Goal: Task Accomplishment & Management: Use online tool/utility

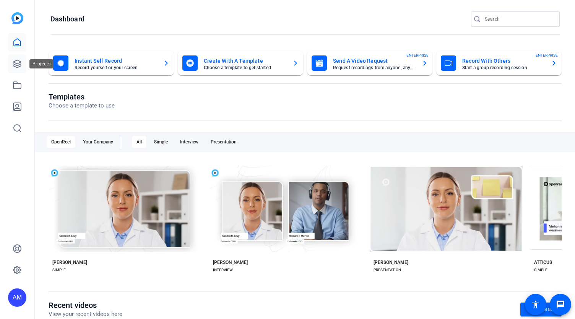
click at [19, 61] on icon at bounding box center [17, 64] width 8 height 8
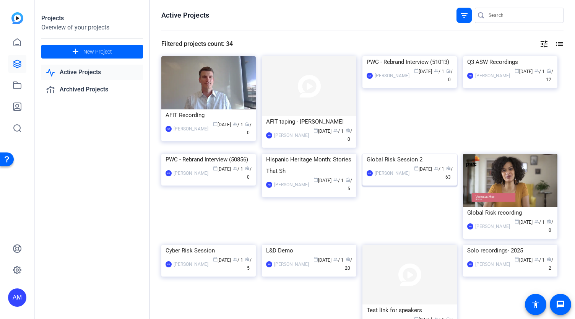
click at [410, 154] on img at bounding box center [409, 154] width 94 height 0
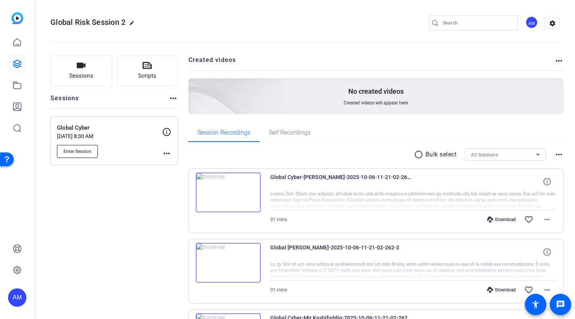
click at [80, 154] on button "Enter Session" at bounding box center [77, 151] width 41 height 13
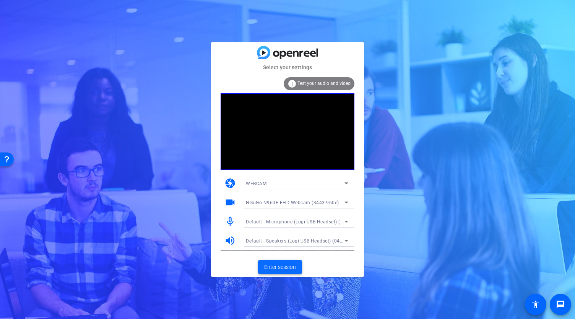
click at [284, 267] on span "Enter session" at bounding box center [280, 267] width 32 height 8
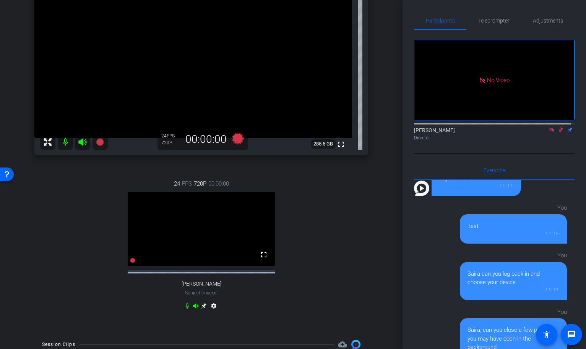
scroll to position [102, 0]
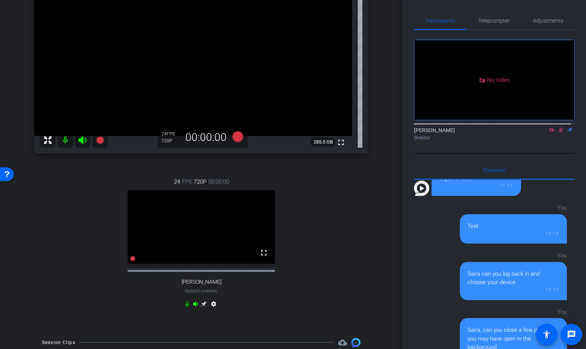
click at [558, 133] on icon at bounding box center [560, 130] width 4 height 5
click at [549, 132] on icon at bounding box center [551, 130] width 4 height 4
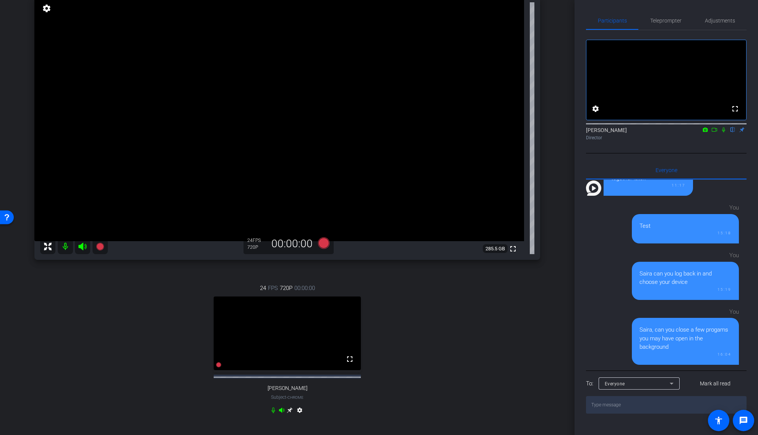
scroll to position [75, 0]
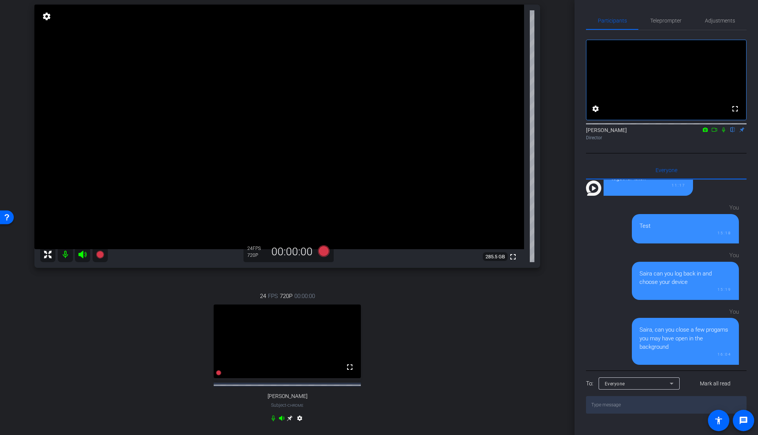
click at [289, 318] on icon at bounding box center [290, 419] width 6 height 6
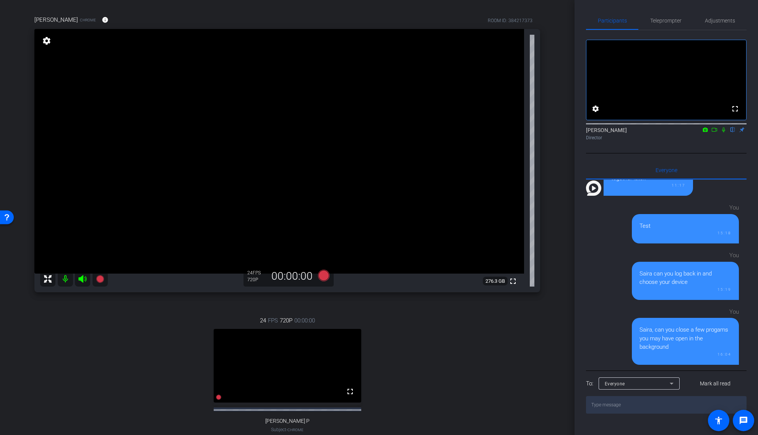
scroll to position [52, 0]
click at [47, 40] on mat-icon "settings" at bounding box center [46, 39] width 11 height 9
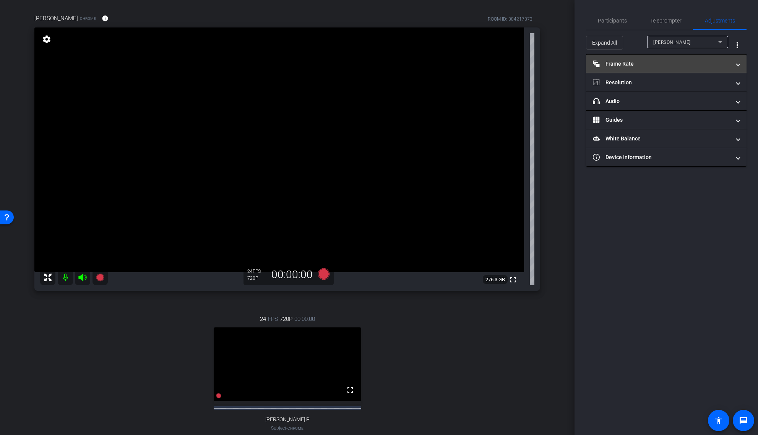
click at [574, 61] on mat-panel-title "Frame Rate Frame Rate" at bounding box center [661, 64] width 138 height 8
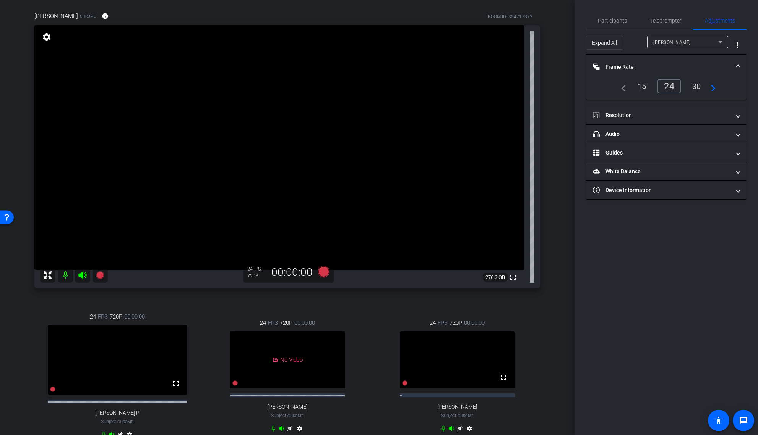
scroll to position [57, 0]
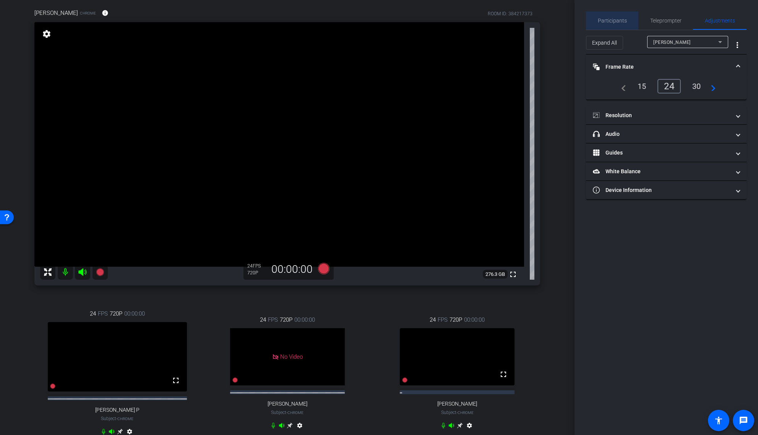
click at [574, 24] on span "Participants" at bounding box center [611, 20] width 29 height 18
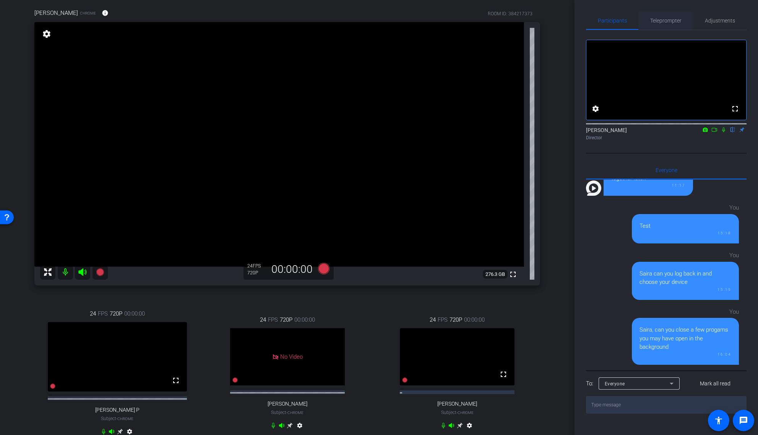
scroll to position [665, 0]
click at [574, 18] on span "Teleprompter" at bounding box center [665, 20] width 31 height 5
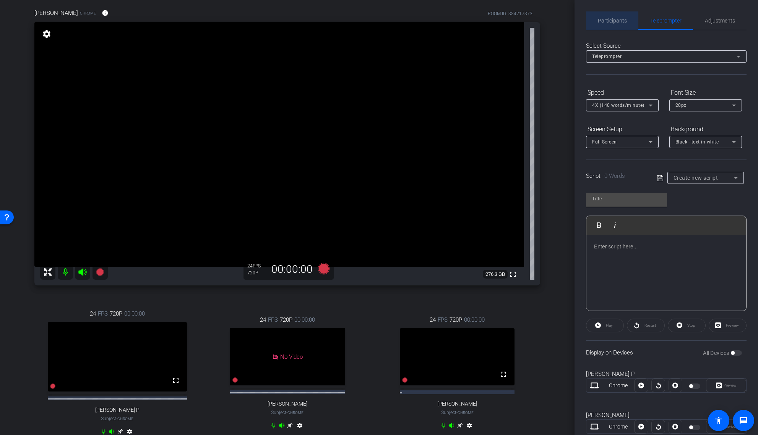
click at [574, 21] on span "Participants" at bounding box center [611, 20] width 29 height 5
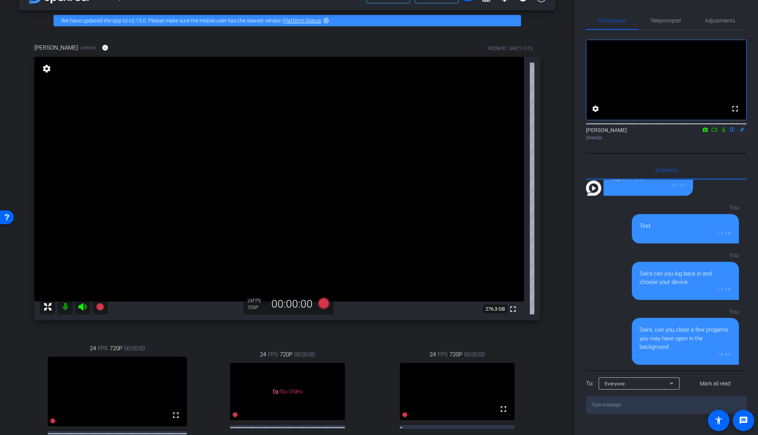
scroll to position [19, 0]
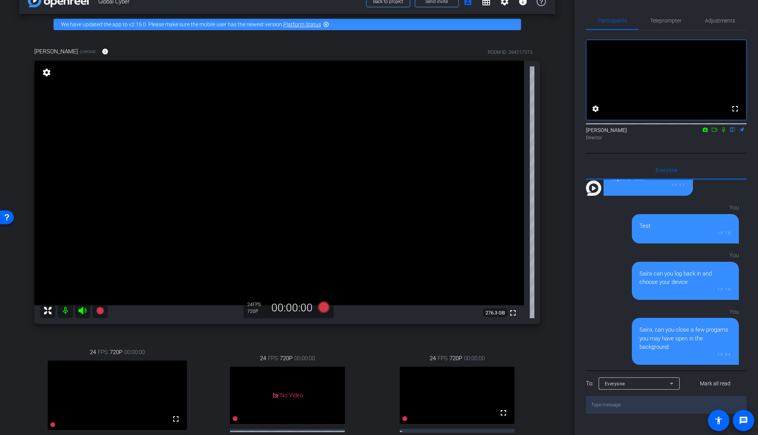
click at [47, 78] on div "settings" at bounding box center [46, 72] width 13 height 13
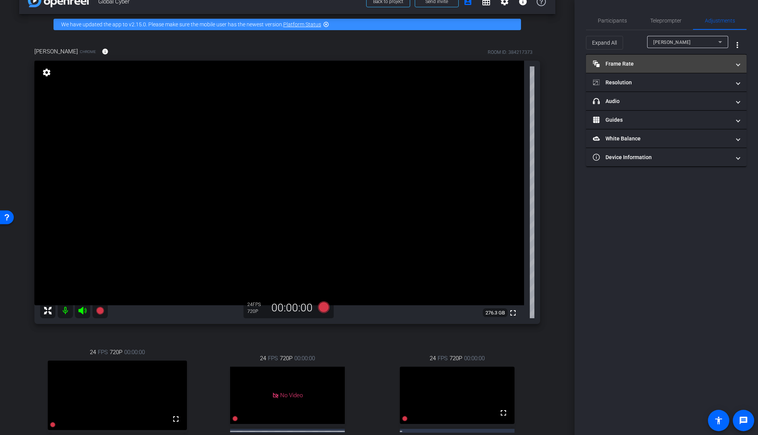
click at [574, 60] on mat-panel-title "Frame Rate Frame Rate" at bounding box center [661, 64] width 138 height 8
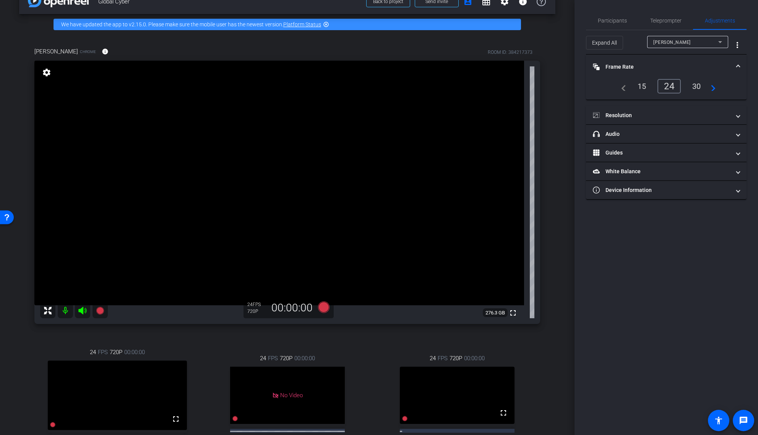
click at [574, 84] on div "30" at bounding box center [696, 86] width 20 height 13
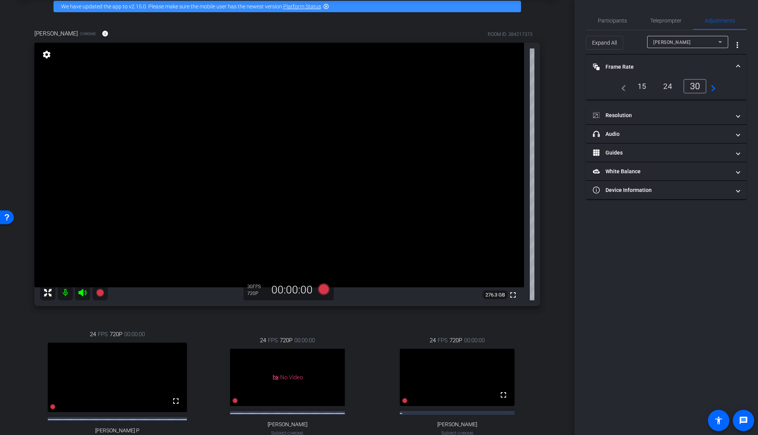
scroll to position [28, 0]
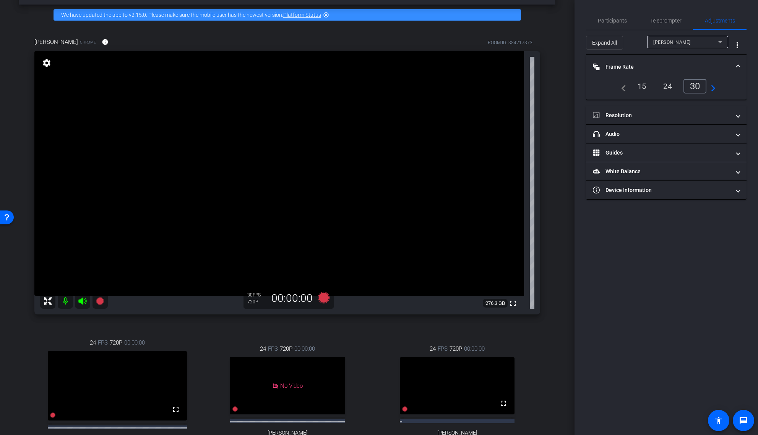
click at [574, 89] on div "24" at bounding box center [667, 86] width 20 height 13
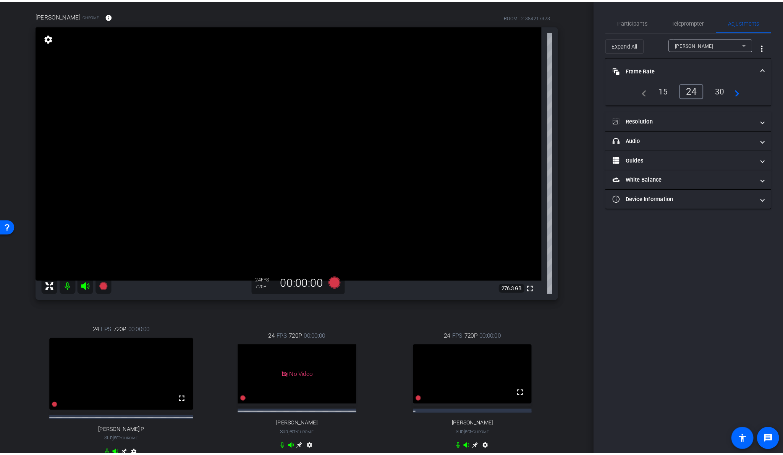
scroll to position [58, 0]
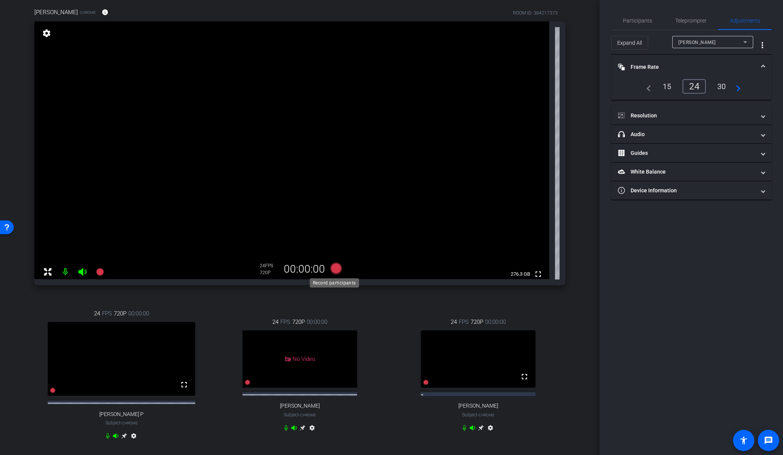
click at [335, 268] on icon at bounding box center [335, 267] width 11 height 11
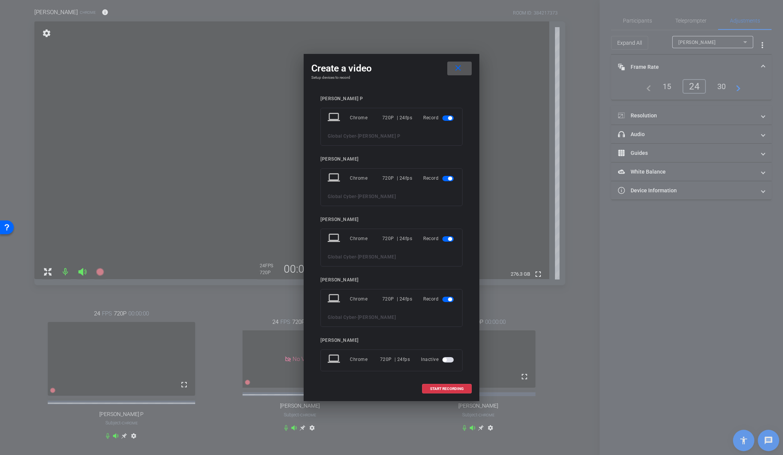
click at [443, 238] on span "button" at bounding box center [447, 238] width 11 height 5
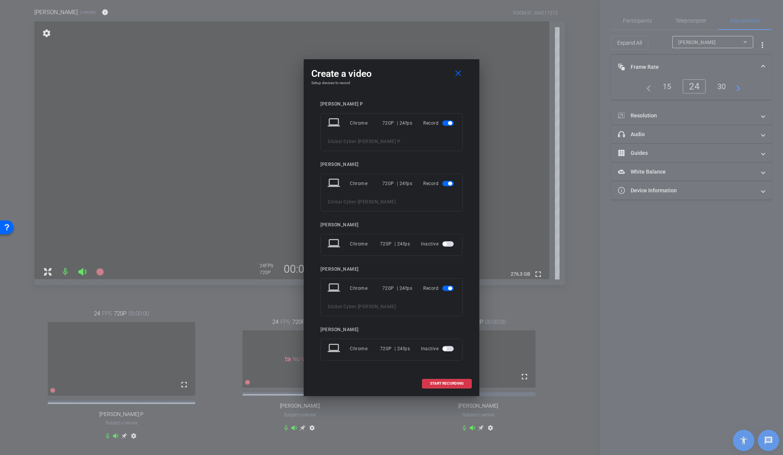
click at [444, 285] on mat-slide-toggle at bounding box center [448, 287] width 13 height 9
click at [447, 290] on span "button" at bounding box center [447, 287] width 11 height 5
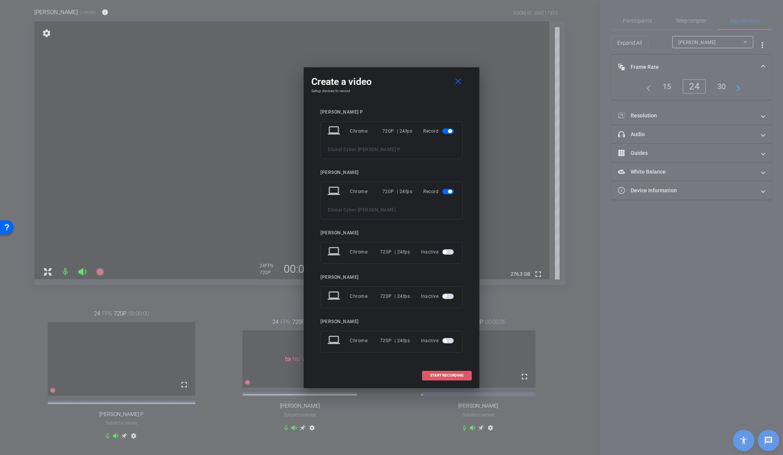
click at [448, 318] on span "START RECORDING" at bounding box center [447, 375] width 34 height 4
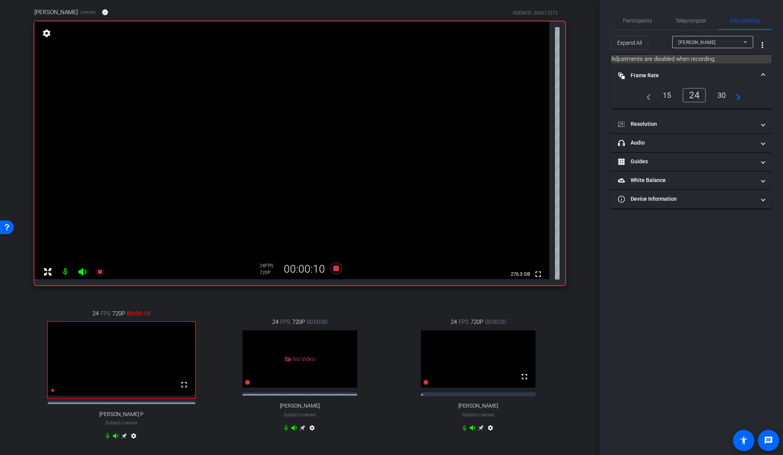
click at [122, 318] on icon at bounding box center [124, 435] width 6 height 6
click at [124, 318] on icon at bounding box center [124, 436] width 6 height 6
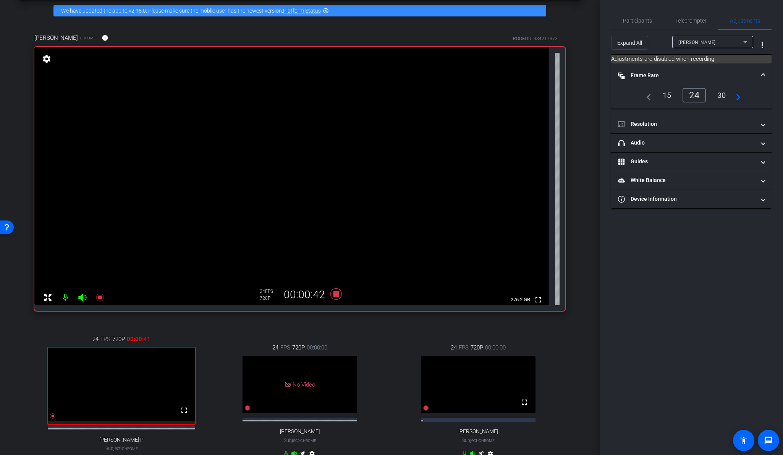
scroll to position [41, 0]
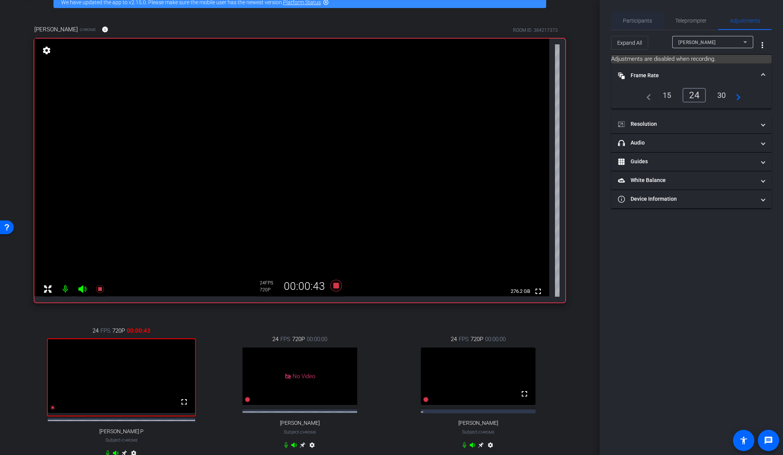
click at [574, 23] on span "Participants" at bounding box center [637, 20] width 29 height 5
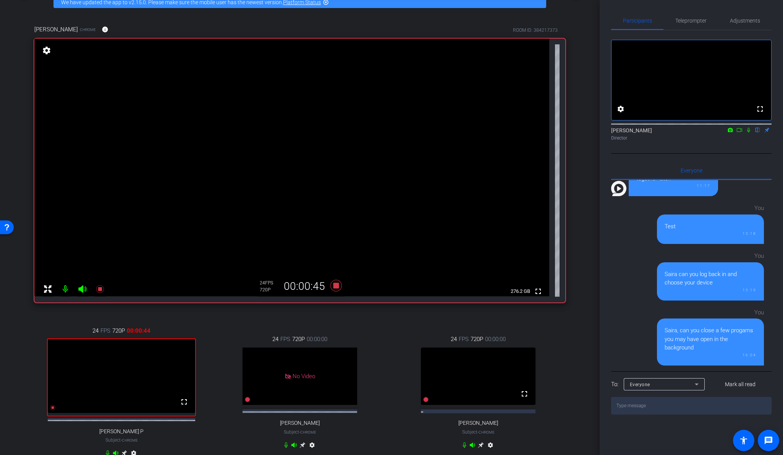
click at [574, 133] on icon at bounding box center [740, 129] width 6 height 5
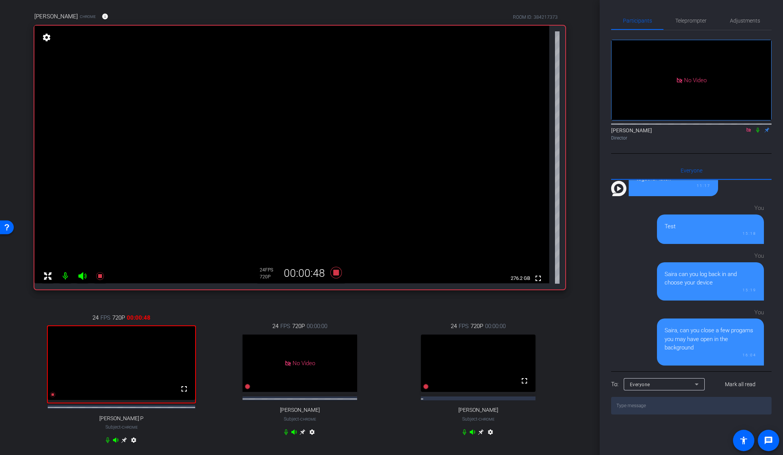
scroll to position [55, 0]
click at [123, 318] on icon at bounding box center [124, 439] width 6 height 6
click at [124, 318] on icon at bounding box center [124, 439] width 6 height 6
click at [574, 133] on icon at bounding box center [757, 130] width 3 height 5
click at [574, 133] on icon at bounding box center [758, 130] width 4 height 5
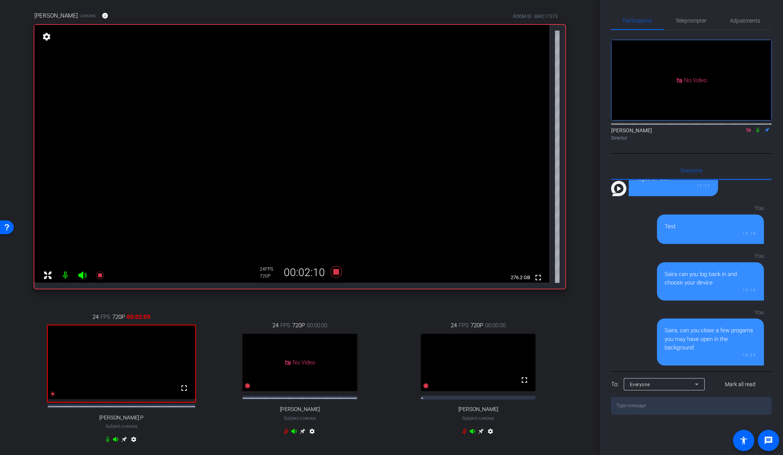
click at [574, 133] on icon at bounding box center [758, 129] width 6 height 5
click at [574, 318] on div "arrow_back Global Cyber Back to project Send invite account_box grid_on setting…" at bounding box center [300, 172] width 600 height 455
click at [337, 11] on div "Kris Chrome info ROOM ID: 384217373" at bounding box center [299, 15] width 531 height 18
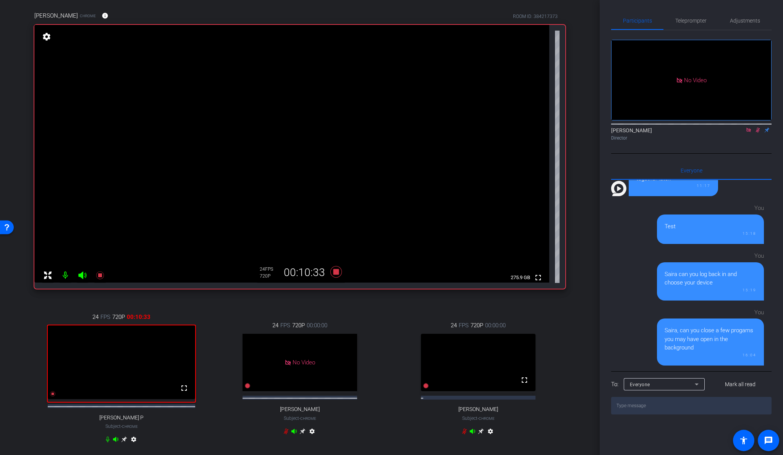
click at [574, 318] on div "Kris Chrome info ROOM ID: 384217373 fullscreen settings 275.9 GB 24 FPS 720P 00…" at bounding box center [300, 232] width 562 height 466
click at [574, 133] on icon at bounding box center [758, 129] width 6 height 5
click at [574, 133] on icon at bounding box center [758, 130] width 4 height 5
click at [574, 133] on mat-icon at bounding box center [757, 129] width 9 height 7
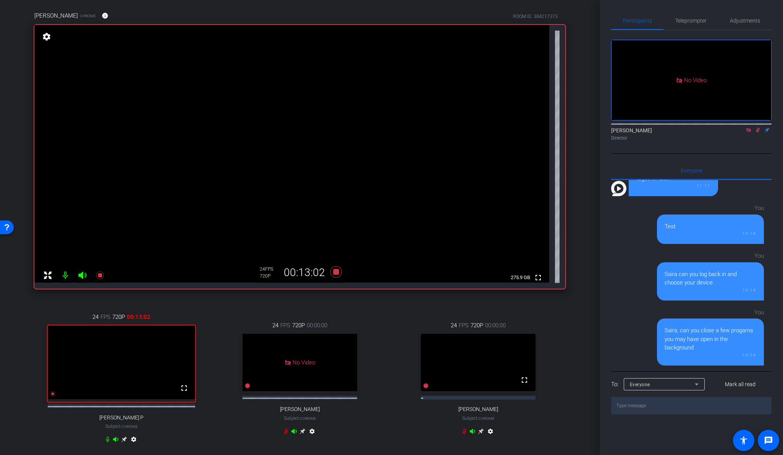
click at [555, 318] on div "24 FPS 720P 00:00:00 fullscreen diana stout Subject - Chrome settings" at bounding box center [478, 378] width 174 height 141
click at [574, 133] on mat-icon at bounding box center [757, 129] width 9 height 7
click at [574, 133] on icon at bounding box center [758, 129] width 6 height 5
click at [574, 318] on div "Participants Teleprompter Adjustments No Video Abe Menendez Director Everyone 0…" at bounding box center [691, 227] width 183 height 455
click at [16, 128] on div "arrow_back Global Cyber Back to project Send invite account_box grid_on setting…" at bounding box center [300, 172] width 600 height 455
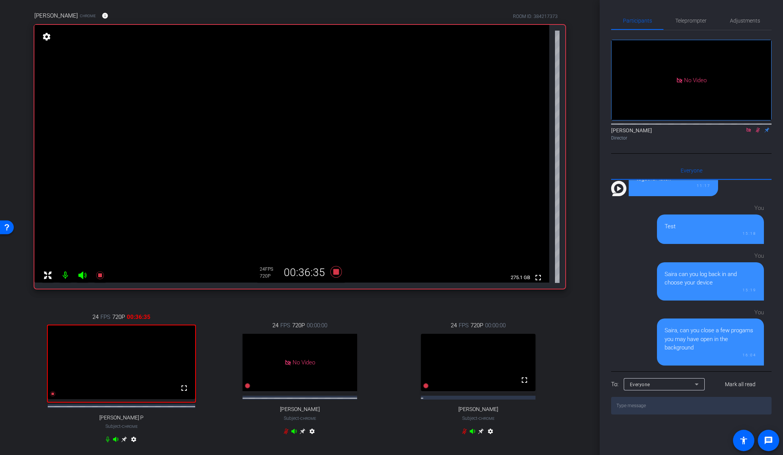
drag, startPoint x: 494, startPoint y: 370, endPoint x: 584, endPoint y: 300, distance: 114.5
click at [574, 300] on div "arrow_back Global Cyber Back to project Send invite account_box grid_on setting…" at bounding box center [300, 172] width 600 height 455
click at [574, 133] on icon at bounding box center [758, 129] width 6 height 5
click at [574, 133] on icon at bounding box center [757, 130] width 3 height 5
click at [397, 318] on div "24 FPS 720P 00:00:00 fullscreen diana stout Subject - Chrome settings" at bounding box center [478, 378] width 174 height 141
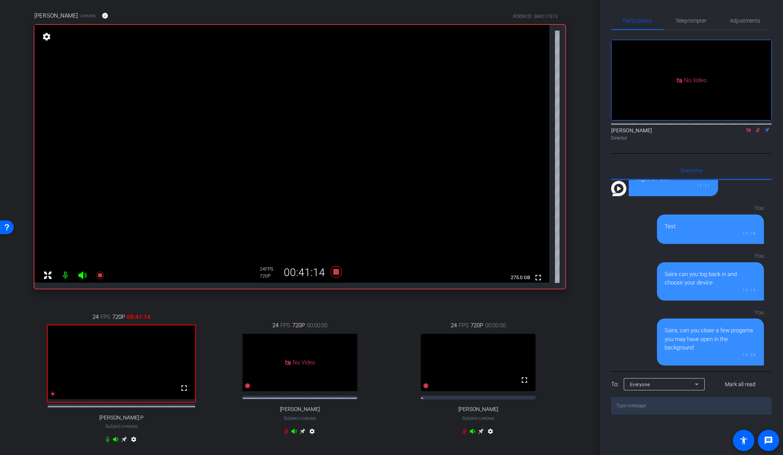
click at [574, 133] on icon at bounding box center [758, 129] width 6 height 5
click at [574, 133] on icon at bounding box center [757, 130] width 3 height 5
click at [574, 318] on textarea at bounding box center [691, 406] width 160 height 18
type textarea "K"
click at [337, 270] on icon at bounding box center [335, 271] width 11 height 11
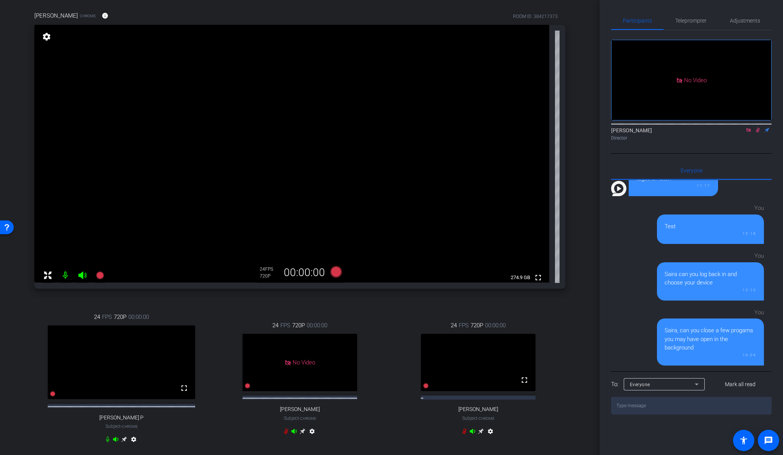
click at [574, 133] on icon at bounding box center [758, 129] width 6 height 5
click at [574, 132] on icon at bounding box center [748, 130] width 4 height 4
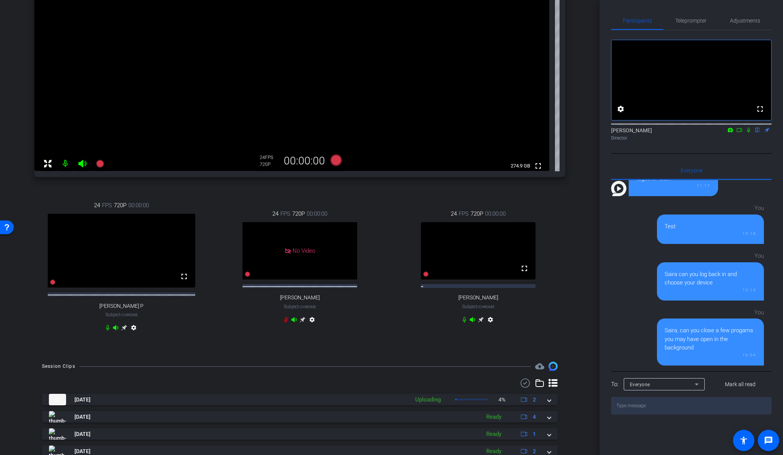
scroll to position [180, 0]
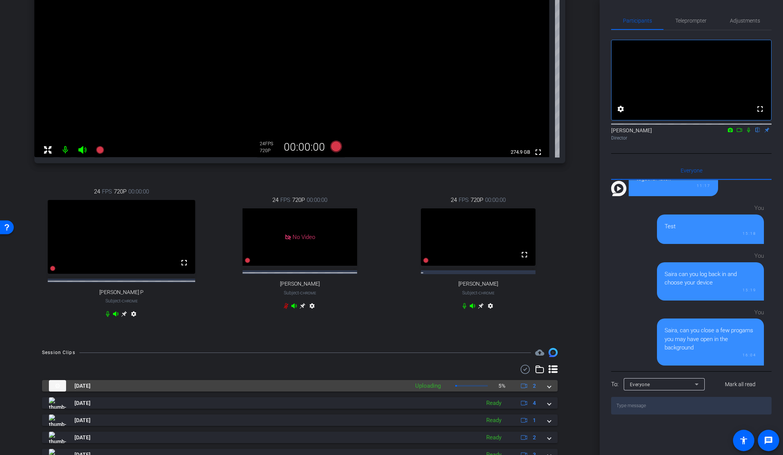
click at [544, 318] on div "Oct 7, 2025 Uploading 5% 2" at bounding box center [298, 385] width 499 height 11
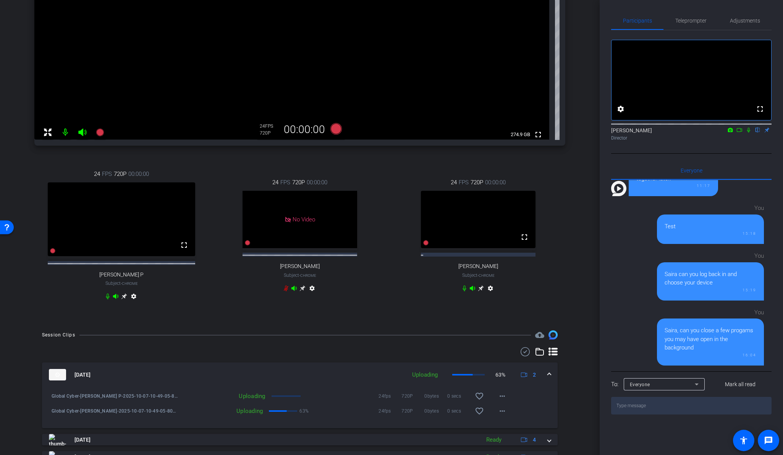
scroll to position [201, 0]
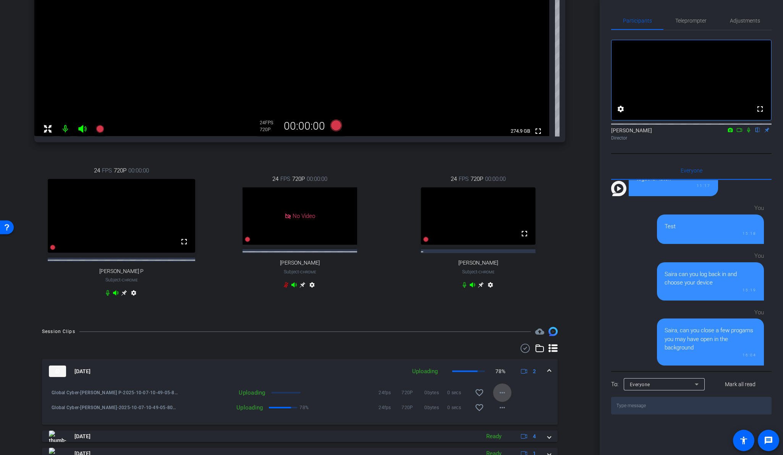
click at [498, 318] on mat-icon "more_horiz" at bounding box center [502, 392] width 9 height 9
drag, startPoint x: 597, startPoint y: 299, endPoint x: 598, endPoint y: 278, distance: 20.7
click at [574, 278] on div at bounding box center [391, 227] width 783 height 455
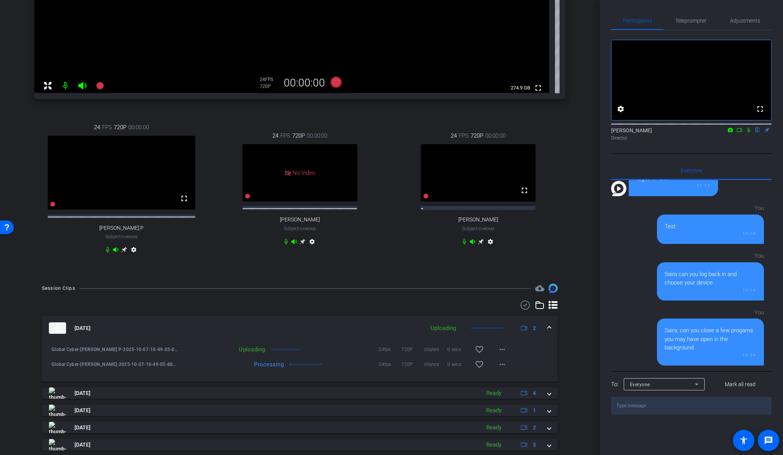
scroll to position [248, 0]
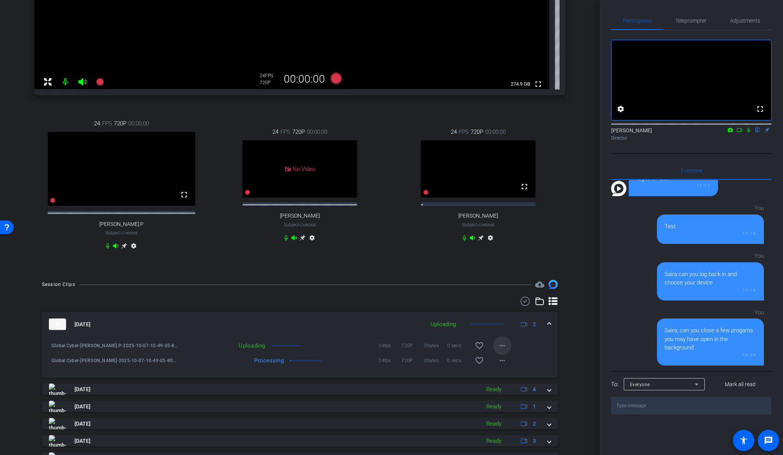
click at [501, 318] on mat-icon "more_horiz" at bounding box center [502, 345] width 9 height 9
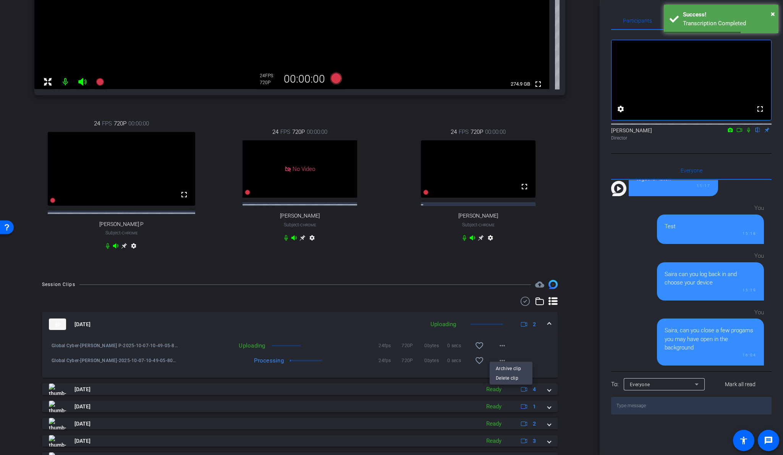
click at [240, 318] on div at bounding box center [391, 227] width 783 height 455
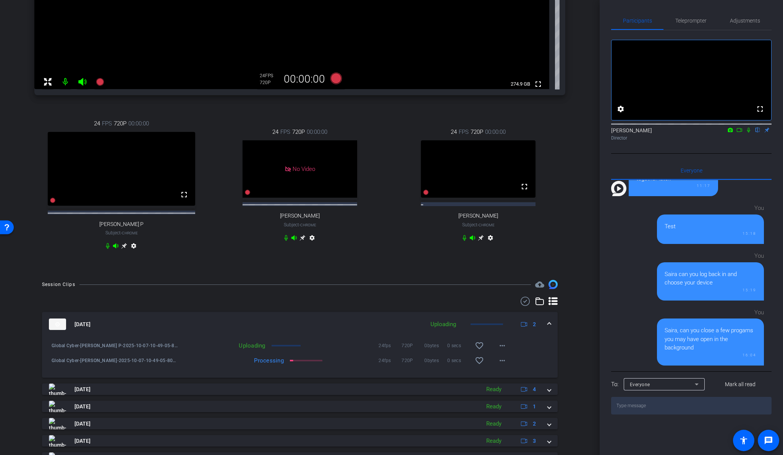
click at [574, 318] on div "You Saira, can you close a few progams you may have open in the background 16:04" at bounding box center [687, 334] width 153 height 61
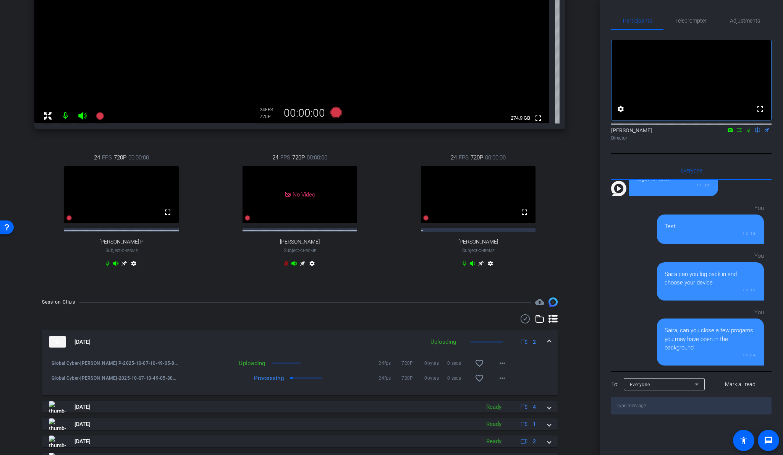
scroll to position [216, 0]
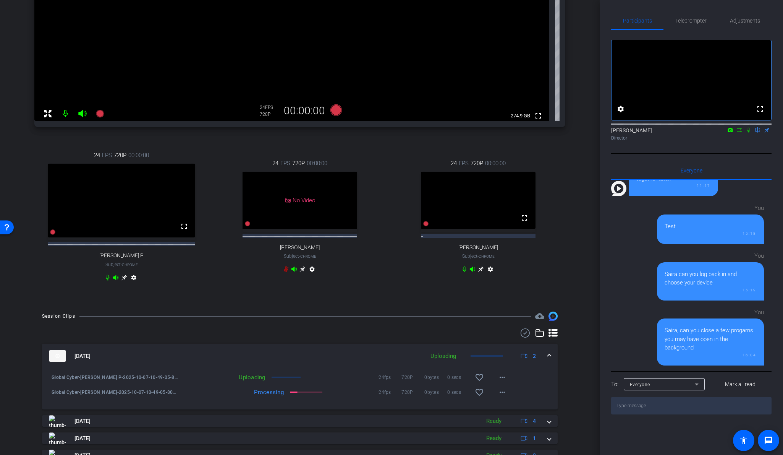
click at [123, 280] on icon at bounding box center [124, 277] width 6 height 6
drag, startPoint x: 594, startPoint y: 162, endPoint x: 594, endPoint y: 87, distance: 74.1
click at [574, 87] on div "arrow_back Global Cyber Back to project Send invite account_box grid_on setting…" at bounding box center [300, 11] width 600 height 455
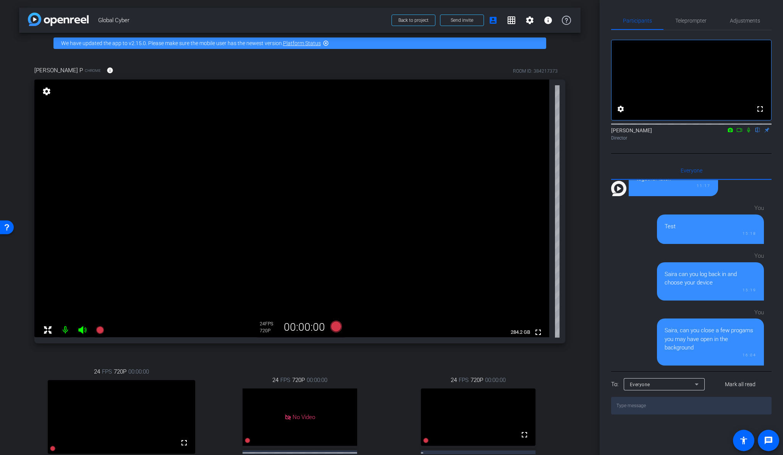
click at [48, 91] on mat-icon "settings" at bounding box center [46, 91] width 11 height 9
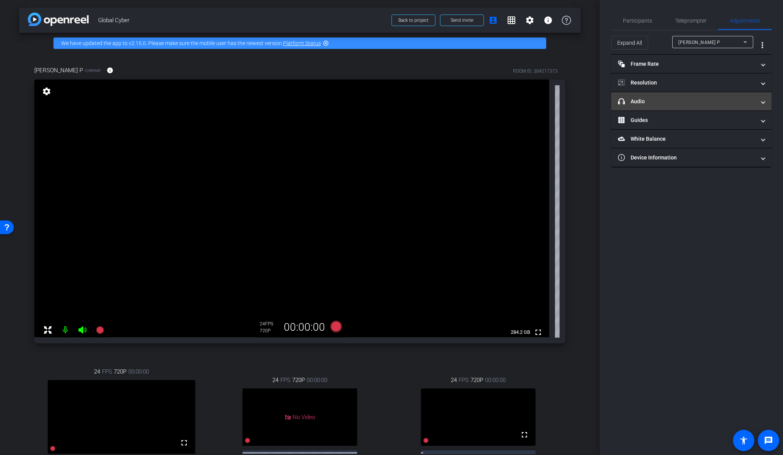
click at [574, 101] on mat-panel-title "headphone icon Audio" at bounding box center [687, 101] width 138 height 8
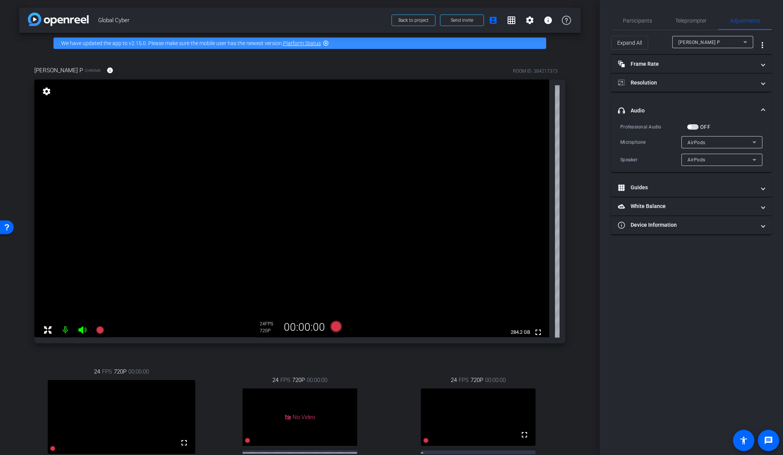
click at [574, 158] on div "AirPods" at bounding box center [720, 160] width 65 height 10
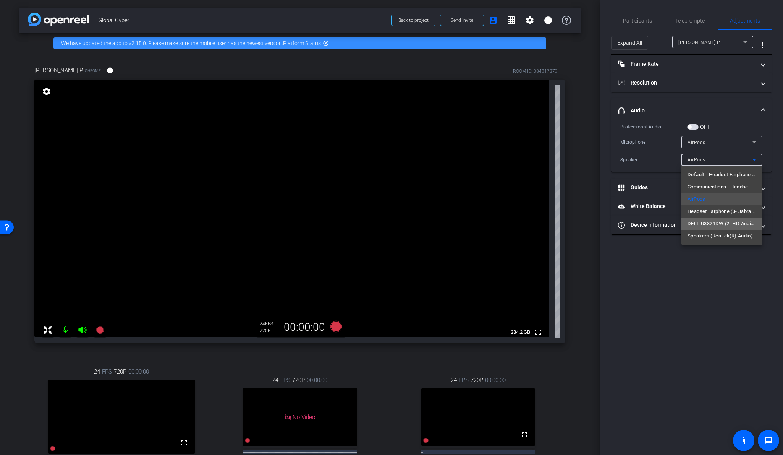
click at [574, 222] on span "DELL U3824DW (2- HD Audio Driver for Display Audio)" at bounding box center [722, 223] width 69 height 9
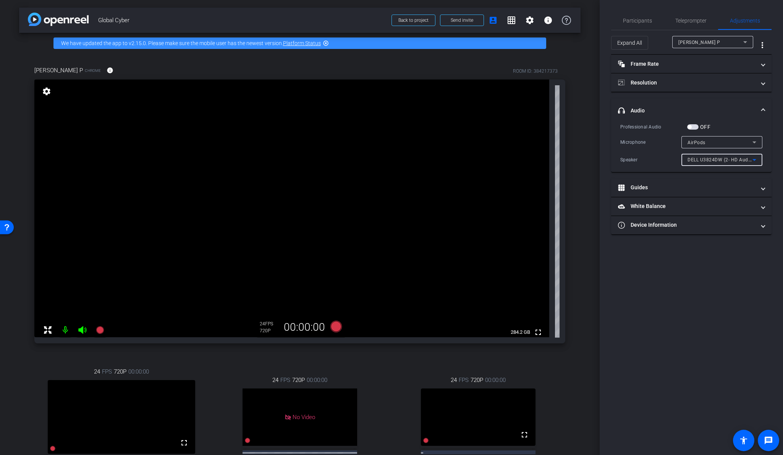
click at [574, 162] on span "DELL U3824DW (2- HD Audio Driver for Display Audio)" at bounding box center [748, 159] width 121 height 6
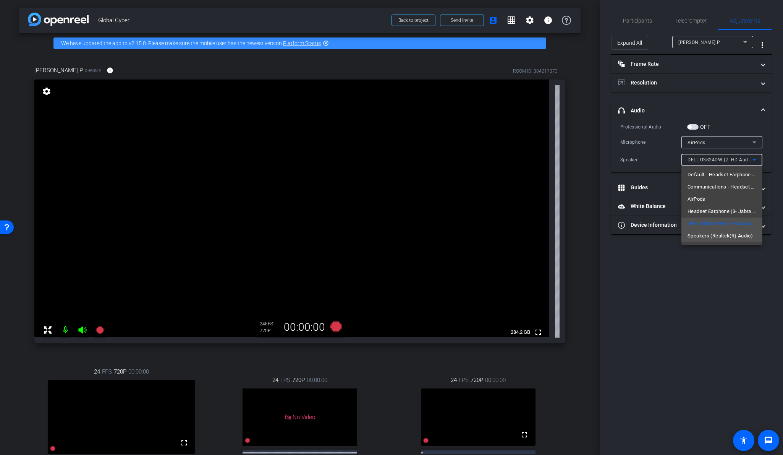
click at [574, 233] on span "Speakers (Realtek(R) Audio)" at bounding box center [720, 235] width 65 height 9
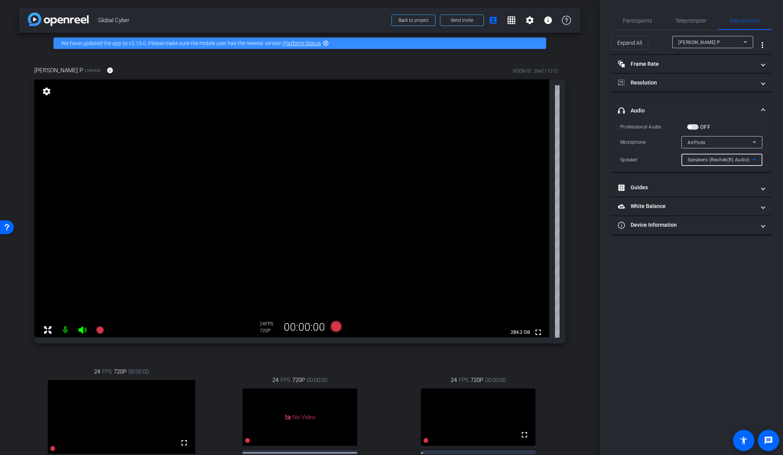
click at [574, 160] on span "Speakers (Realtek(R) Audio)" at bounding box center [719, 159] width 62 height 5
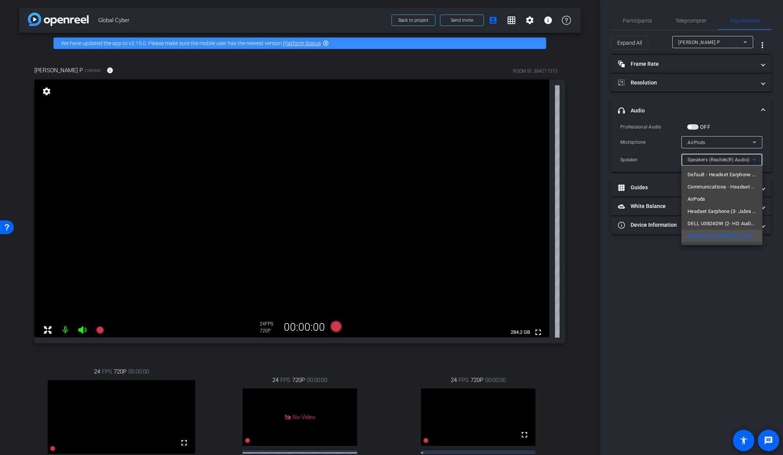
click at [574, 280] on div at bounding box center [391, 227] width 783 height 455
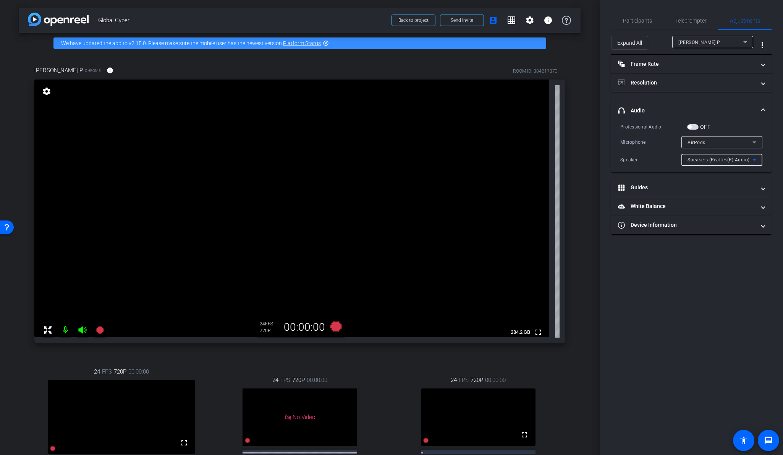
click at [574, 158] on span "Speakers (Realtek(R) Audio)" at bounding box center [719, 159] width 62 height 5
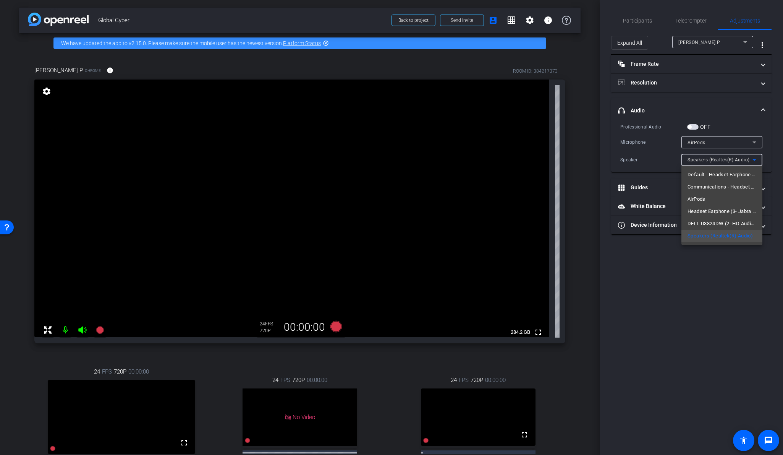
click at [574, 297] on div at bounding box center [391, 227] width 783 height 455
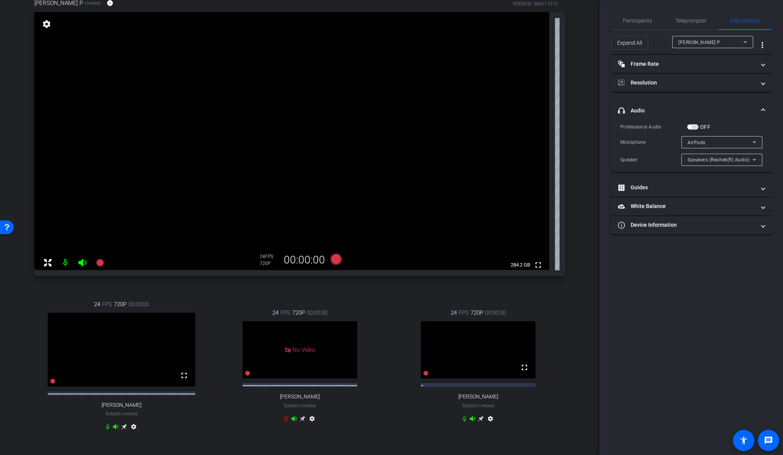
scroll to position [64, 0]
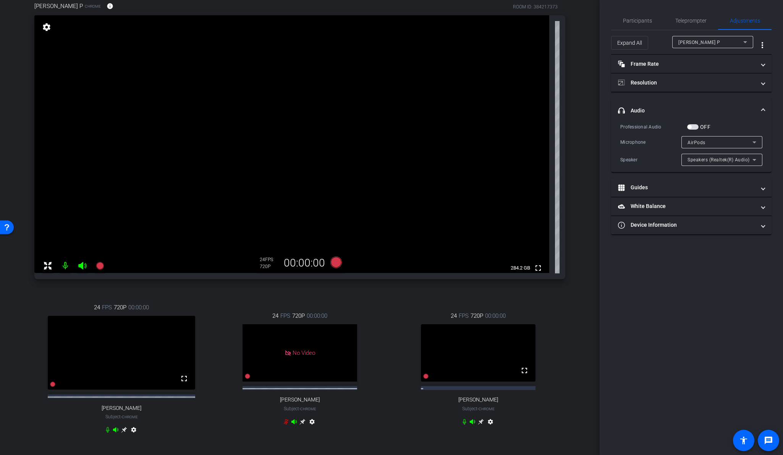
click at [574, 162] on span "Speakers (Realtek(R) Audio)" at bounding box center [719, 159] width 62 height 5
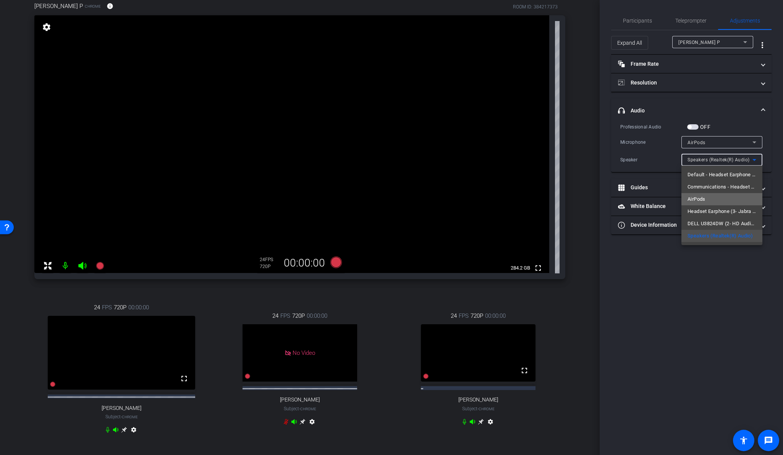
click at [574, 198] on span "AirPods" at bounding box center [697, 198] width 18 height 9
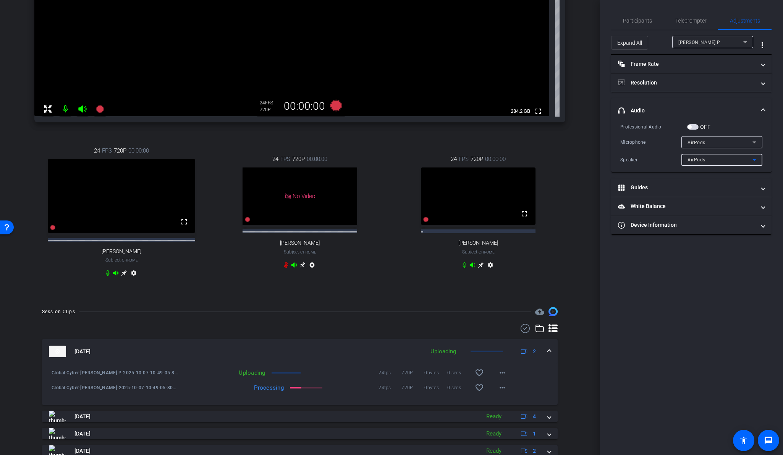
scroll to position [219, 0]
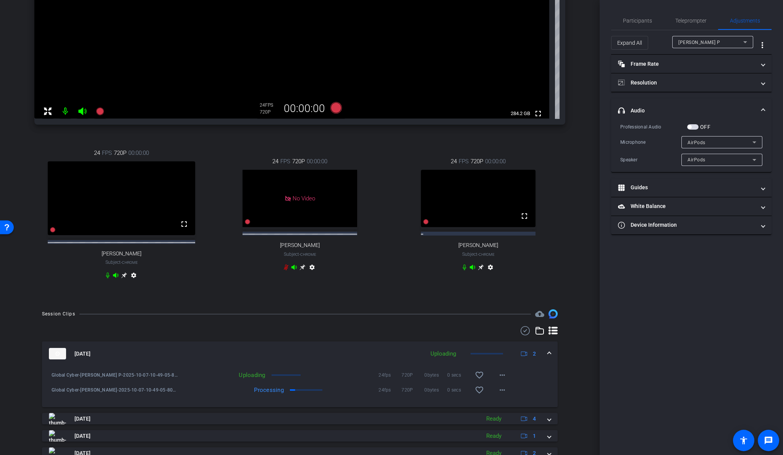
click at [574, 318] on div "Participants Teleprompter Adjustments settings Abe Menendez flip Director Every…" at bounding box center [691, 227] width 183 height 455
click at [574, 318] on mat-icon "accessibility" at bounding box center [743, 439] width 9 height 9
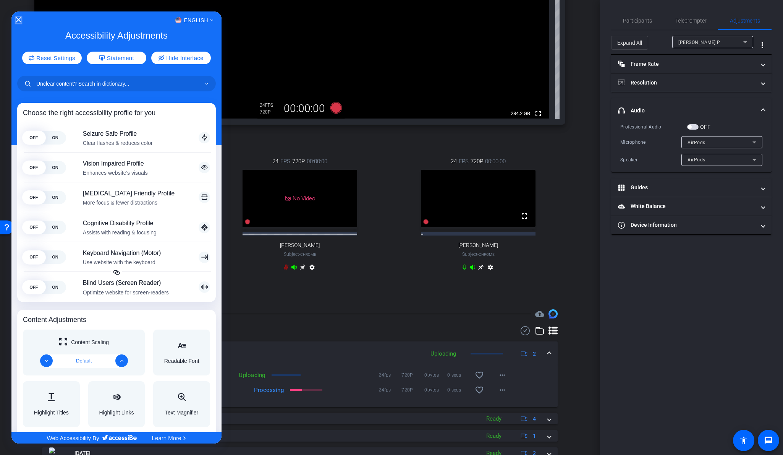
click at [16, 21] on icon "Close Accessibility Interface" at bounding box center [18, 19] width 5 height 5
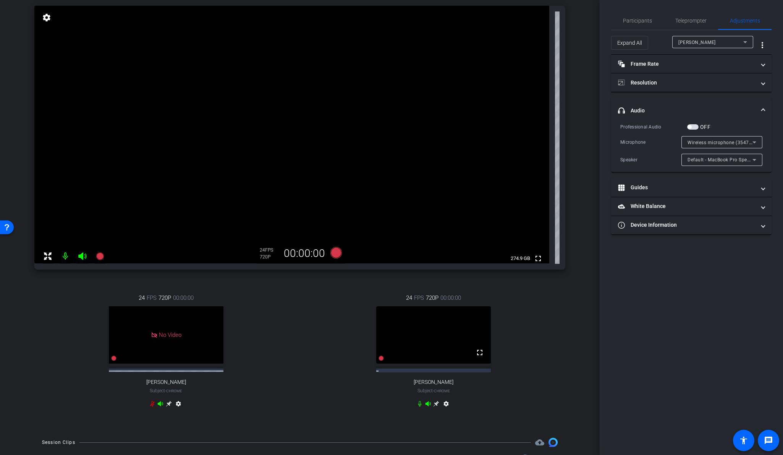
scroll to position [192, 0]
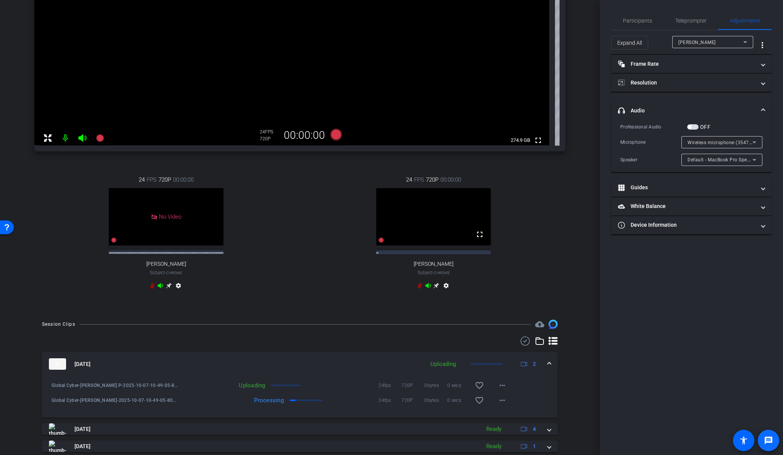
click at [574, 318] on span at bounding box center [768, 440] width 18 height 18
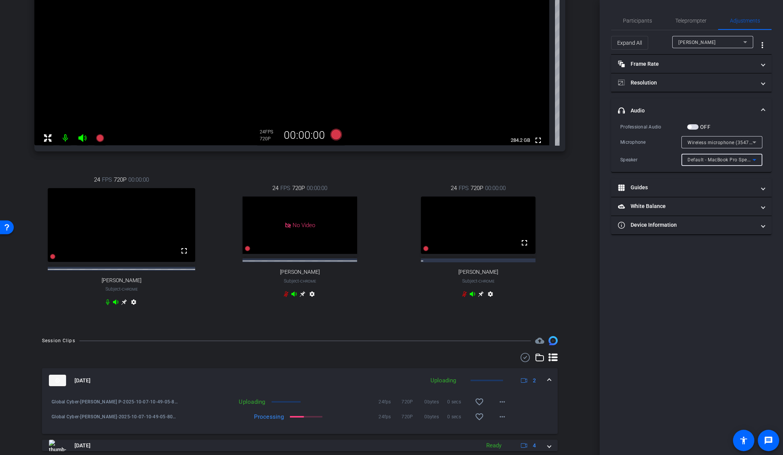
click at [574, 160] on span "Default - MacBook Pro Speakers (Built-in)" at bounding box center [734, 159] width 92 height 6
click at [574, 189] on span "MacBook Pro Speakers (Built-in)" at bounding box center [722, 186] width 69 height 9
click at [574, 141] on span "Wireless microphone (3547:0007)" at bounding box center [726, 142] width 76 height 6
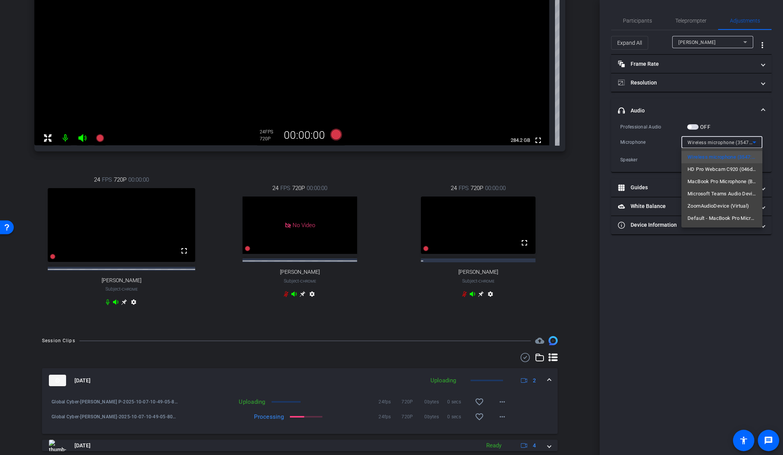
click at [574, 181] on div at bounding box center [391, 227] width 783 height 455
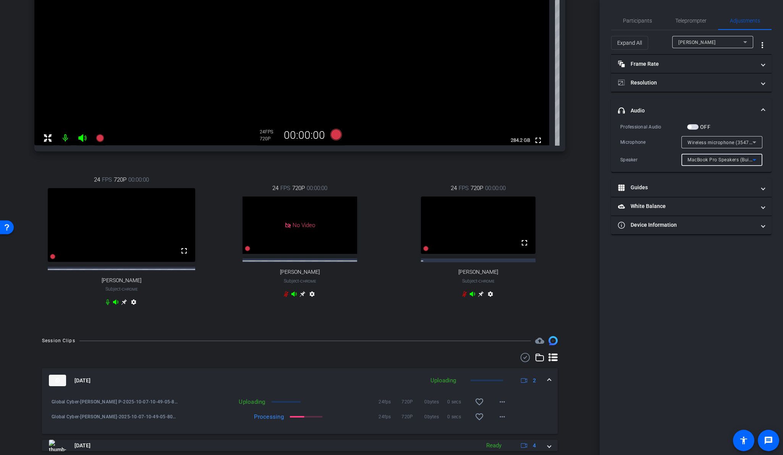
click at [574, 158] on span "MacBook Pro Speakers (Built-in)" at bounding box center [724, 159] width 72 height 6
click at [574, 173] on span "Default - MacBook Pro Speakers (Built-in)" at bounding box center [722, 174] width 69 height 9
click at [574, 140] on span "Wireless microphone (3547:0007)" at bounding box center [726, 142] width 76 height 6
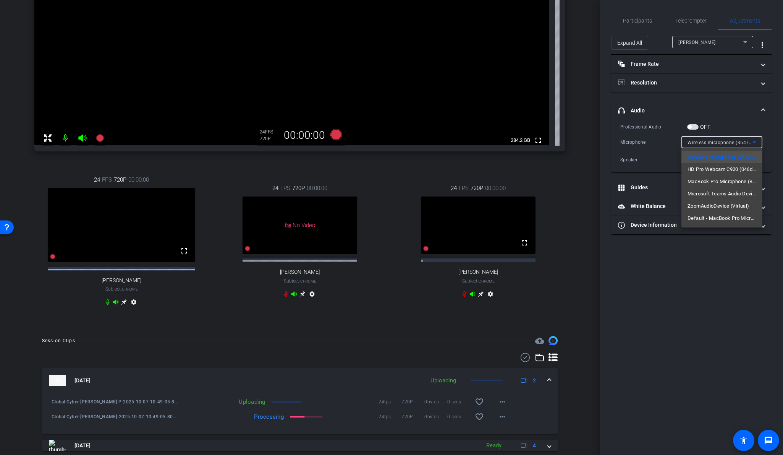
click at [574, 170] on div at bounding box center [391, 227] width 783 height 455
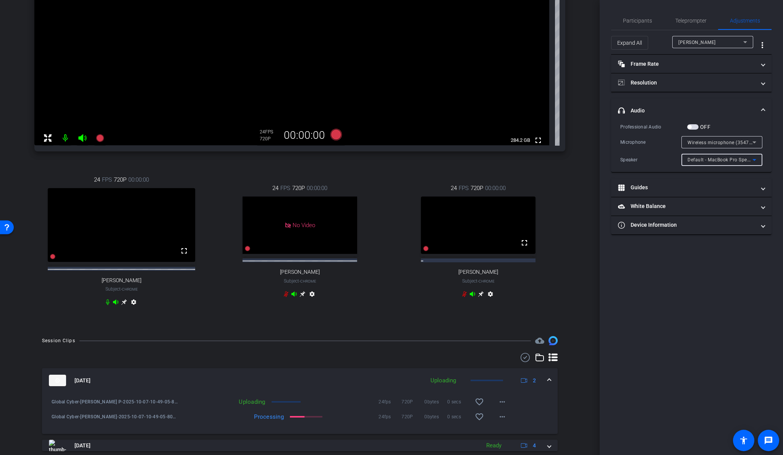
click at [574, 158] on span "Default - MacBook Pro Speakers (Built-in)" at bounding box center [734, 159] width 92 height 6
click at [574, 246] on div at bounding box center [391, 227] width 783 height 455
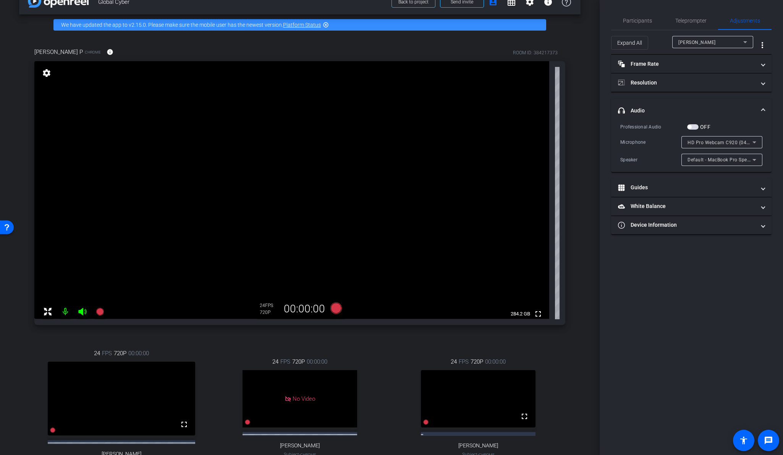
scroll to position [0, 0]
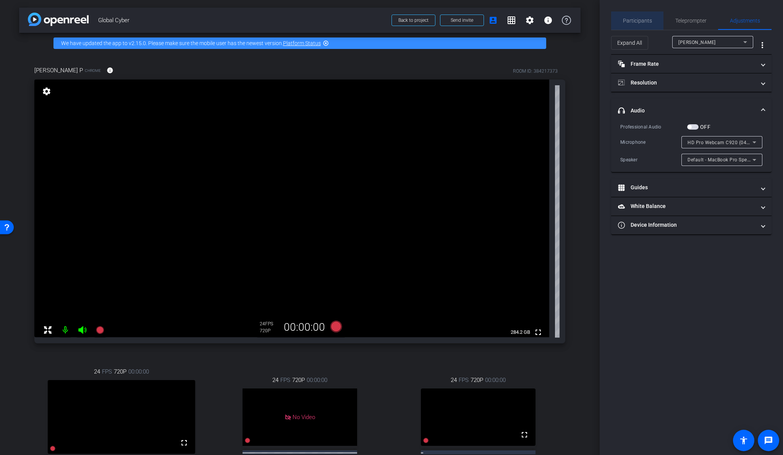
click at [574, 21] on span "Participants" at bounding box center [637, 20] width 29 height 5
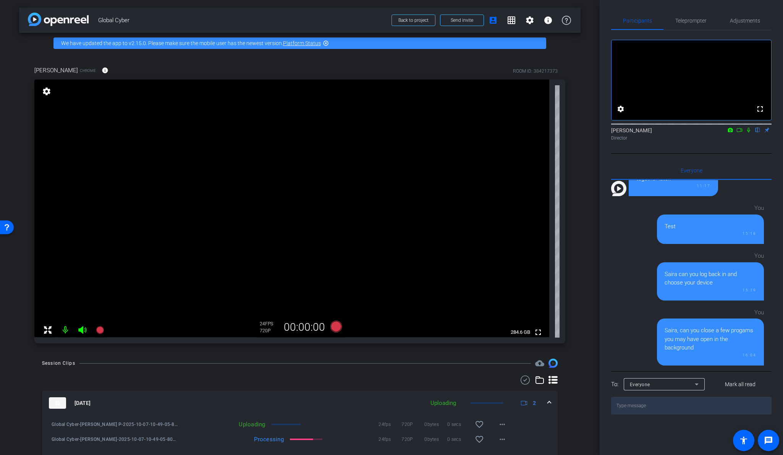
click at [574, 133] on icon at bounding box center [740, 129] width 6 height 5
click at [574, 133] on icon at bounding box center [758, 129] width 6 height 5
